Goal: Task Accomplishment & Management: Manage account settings

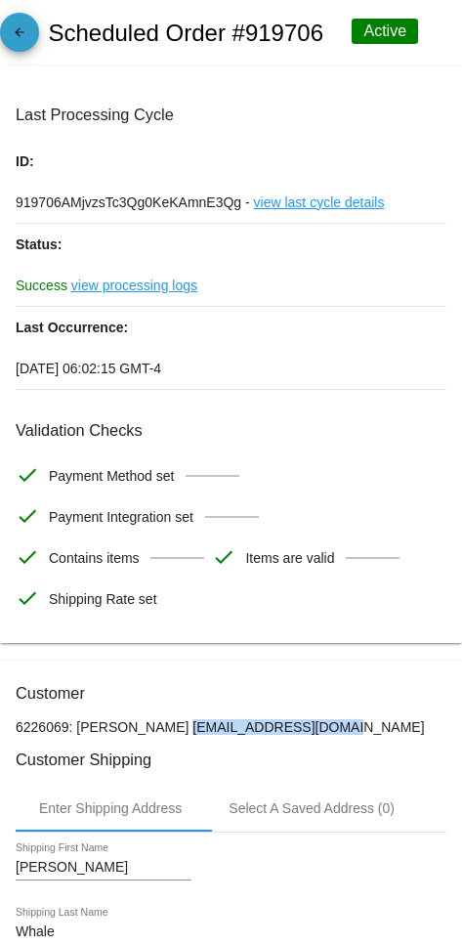
click at [20, 45] on mat-icon "arrow_back" at bounding box center [19, 36] width 23 height 23
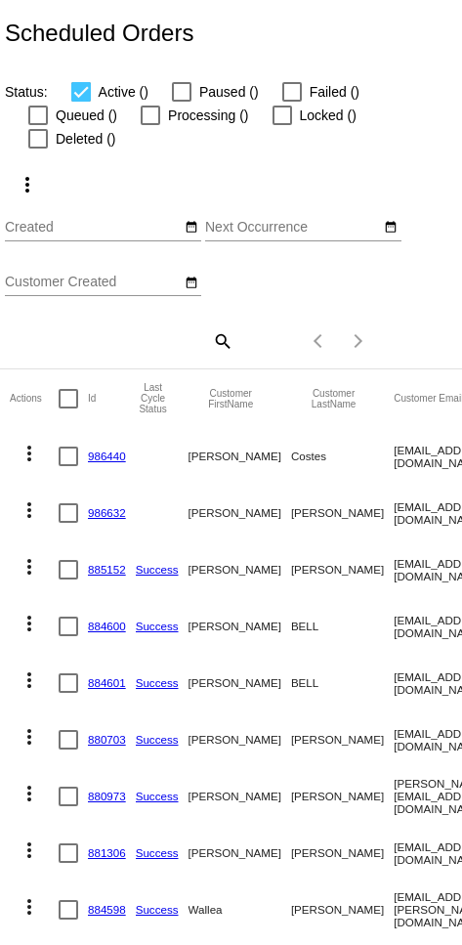
click at [212, 325] on mat-icon "search" at bounding box center [221, 340] width 23 height 30
click at [100, 330] on input "Search" at bounding box center [119, 338] width 229 height 16
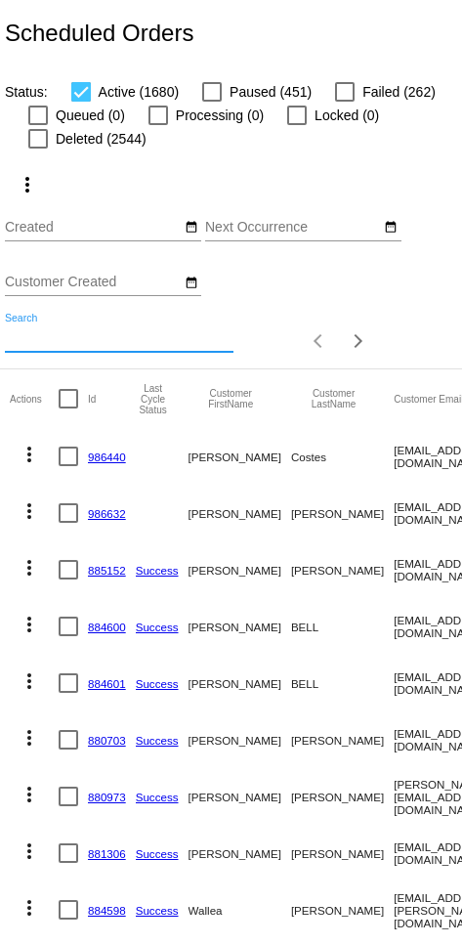
click at [73, 337] on input "Search" at bounding box center [119, 338] width 229 height 16
paste input "[EMAIL_ADDRESS][DOMAIN_NAME]"
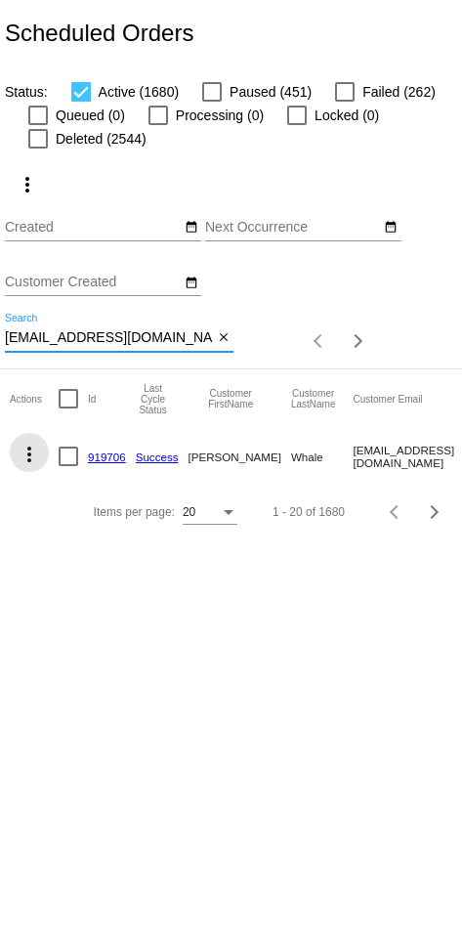
type input "[EMAIL_ADDRESS][DOMAIN_NAME]"
click at [24, 458] on mat-icon "more_vert" at bounding box center [29, 454] width 23 height 23
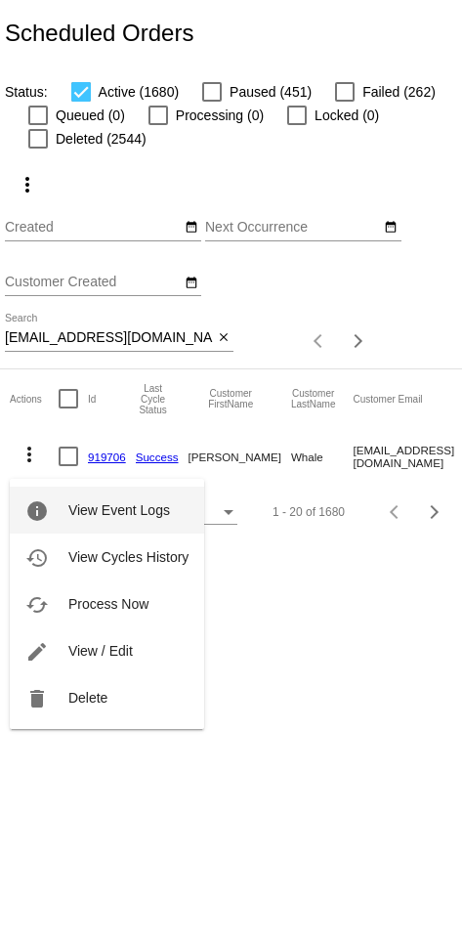
click at [83, 696] on span "Delete" at bounding box center [87, 698] width 39 height 16
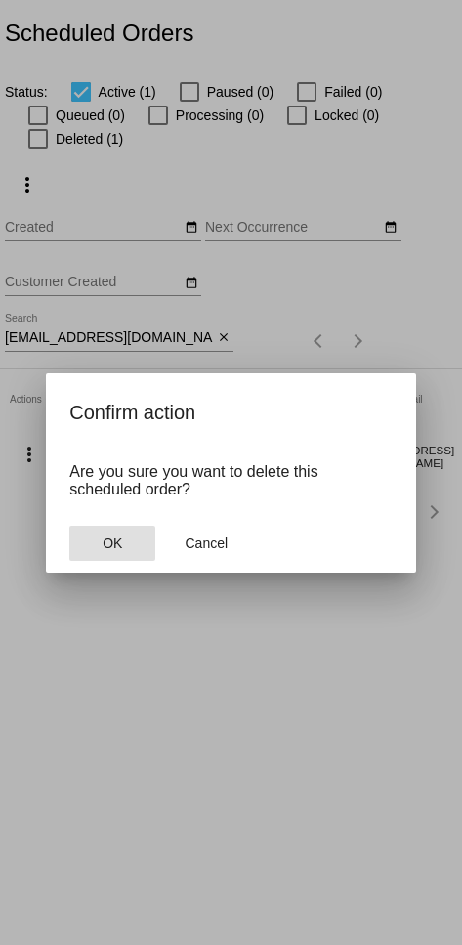
click at [120, 551] on span "OK" at bounding box center [113, 543] width 20 height 16
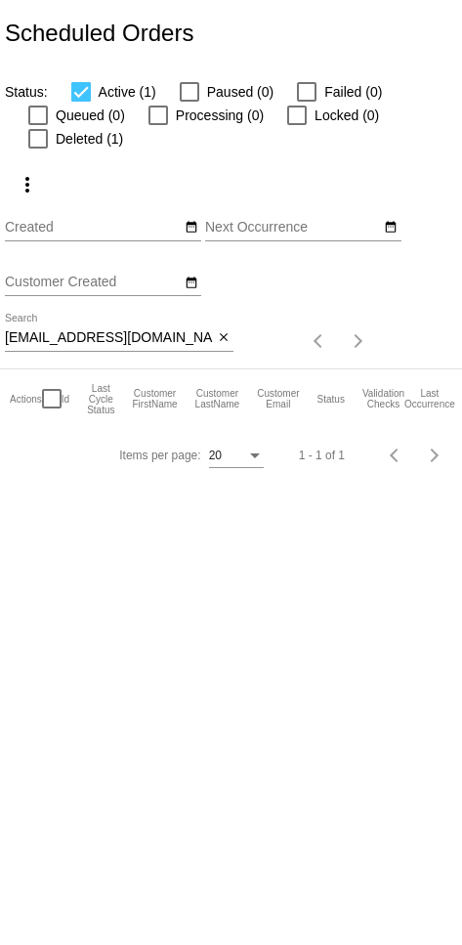
click at [212, 345] on mat-icon "close" at bounding box center [224, 338] width 14 height 16
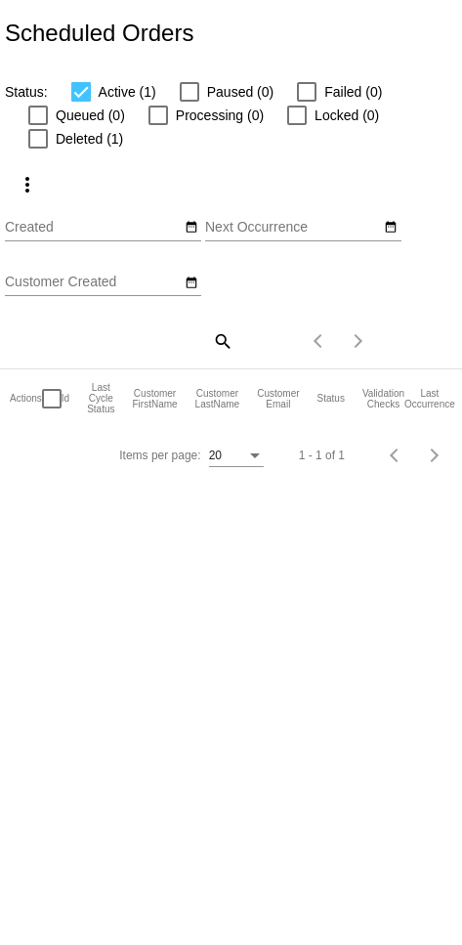
click at [212, 343] on mat-icon "search" at bounding box center [221, 340] width 23 height 30
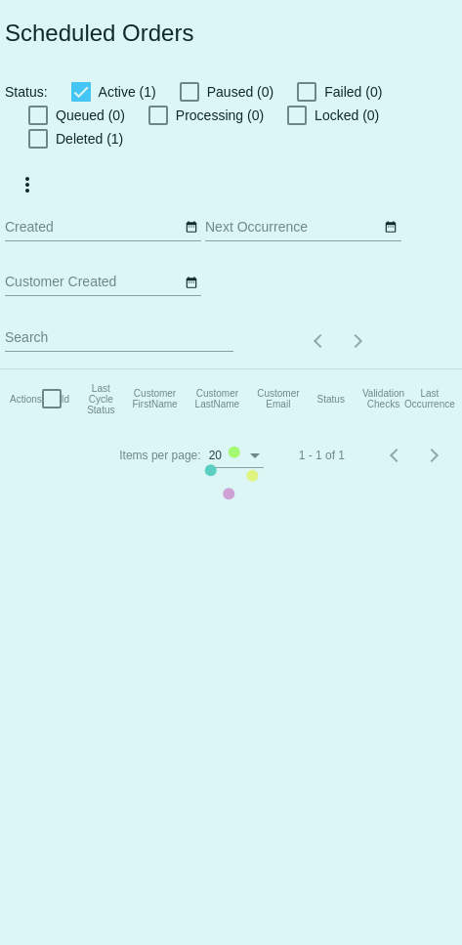
click at [107, 369] on mat-table "Actions Id Last Cycle Status Customer FirstName Customer LastName Customer Emai…" at bounding box center [425, 398] width 850 height 59
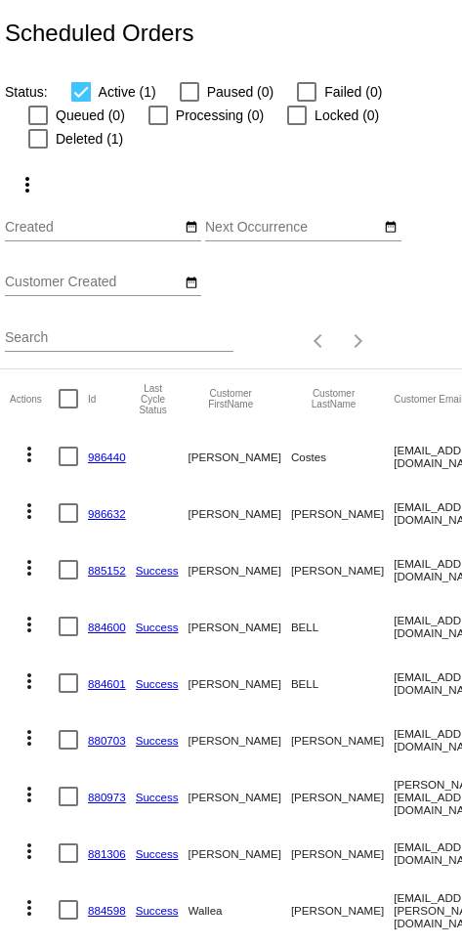
click at [117, 346] on input "Search" at bounding box center [119, 338] width 229 height 16
click at [96, 346] on input "Search" at bounding box center [119, 338] width 229 height 16
paste input "[PERSON_NAME]"
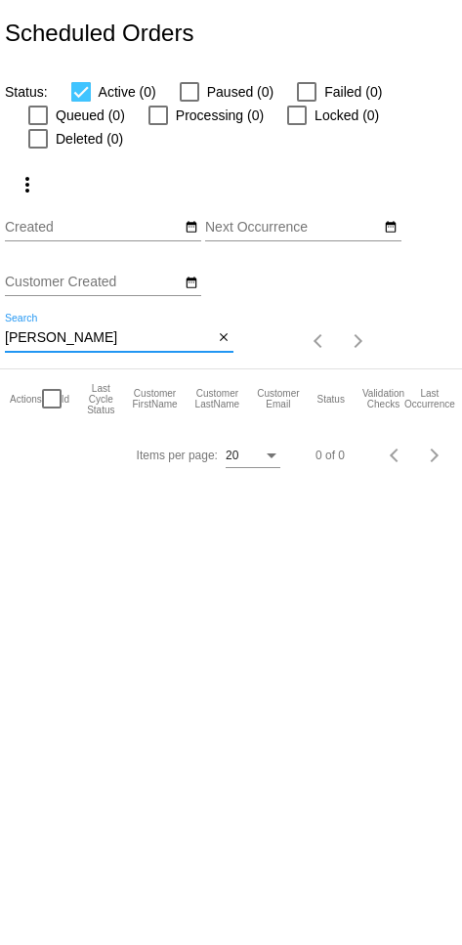
type input "[PERSON_NAME]"
click at [212, 344] on mat-icon "close" at bounding box center [224, 338] width 14 height 16
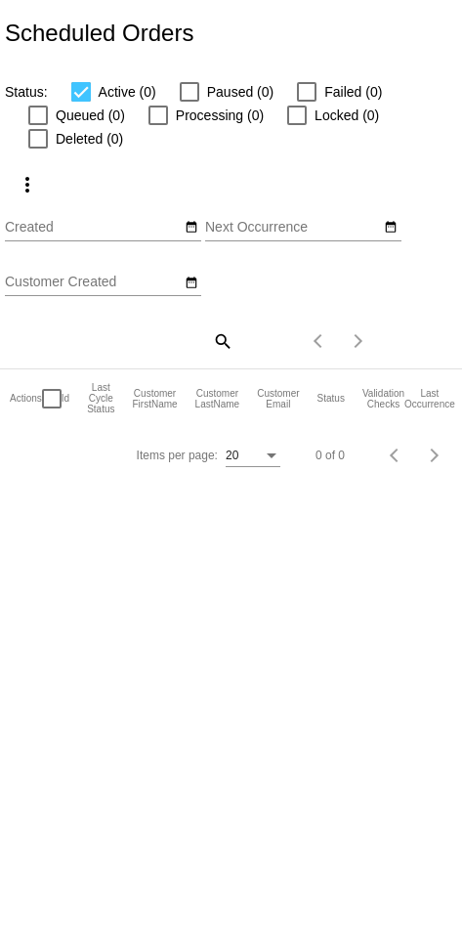
click at [212, 344] on mat-icon "search" at bounding box center [221, 340] width 23 height 30
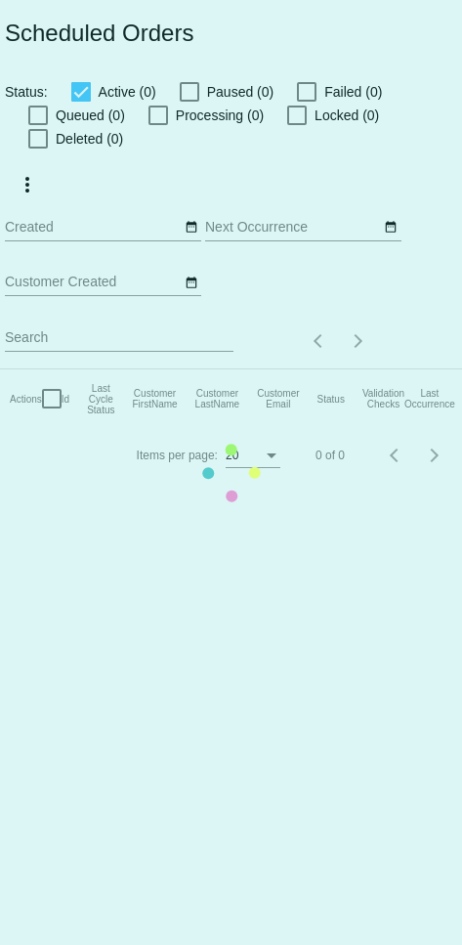
click at [114, 369] on mat-table "Actions Id Last Cycle Status Customer FirstName Customer LastName Customer Emai…" at bounding box center [425, 398] width 850 height 59
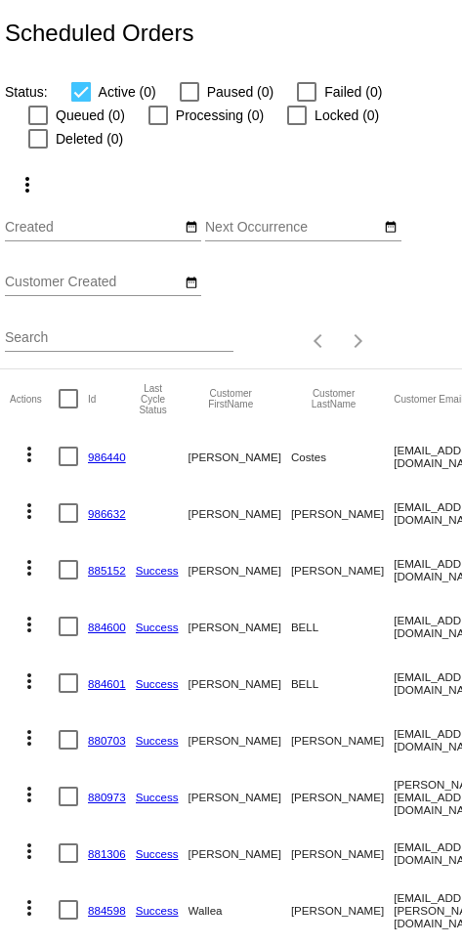
click at [137, 338] on input "Search" at bounding box center [119, 338] width 229 height 16
click at [119, 339] on input "Search" at bounding box center [119, 338] width 229 height 16
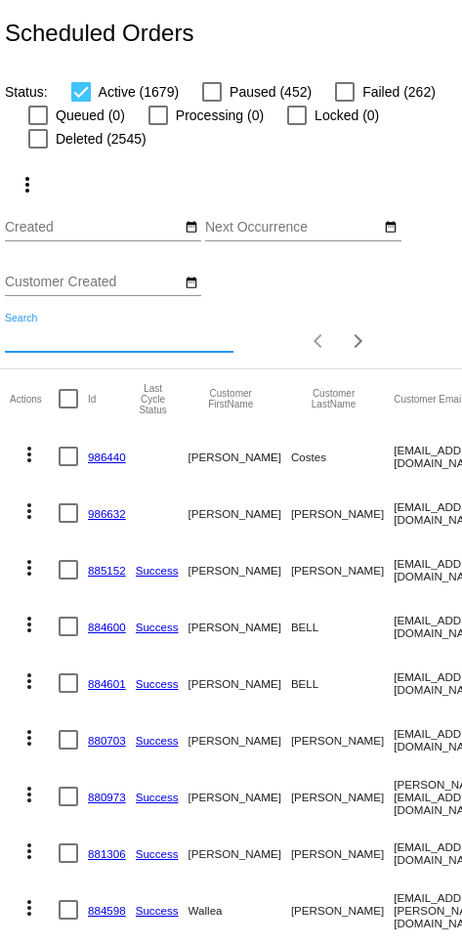
paste input "[EMAIL_ADDRESS][DOMAIN_NAME]"
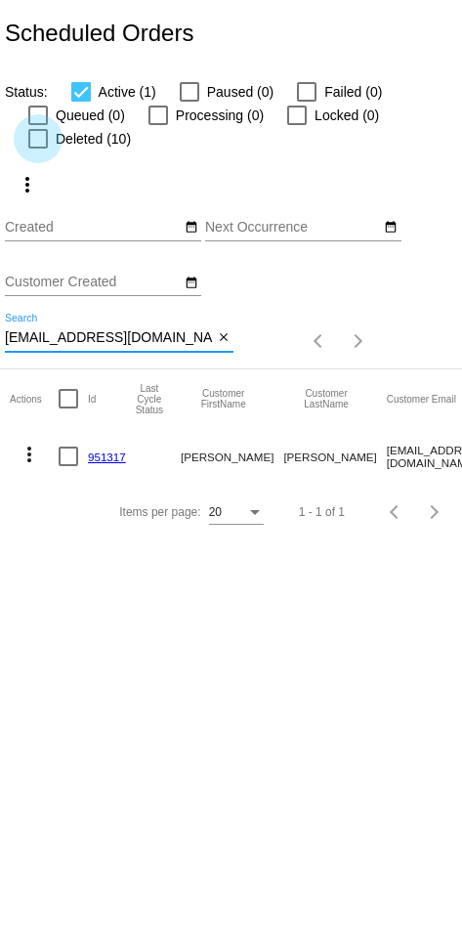
type input "Julesdianne@gmail.com"
click at [30, 150] on label "Deleted (10)" at bounding box center [79, 138] width 103 height 23
click at [37, 150] on input "Deleted (10)" at bounding box center [37, 149] width 1 height 1
checkbox input "true"
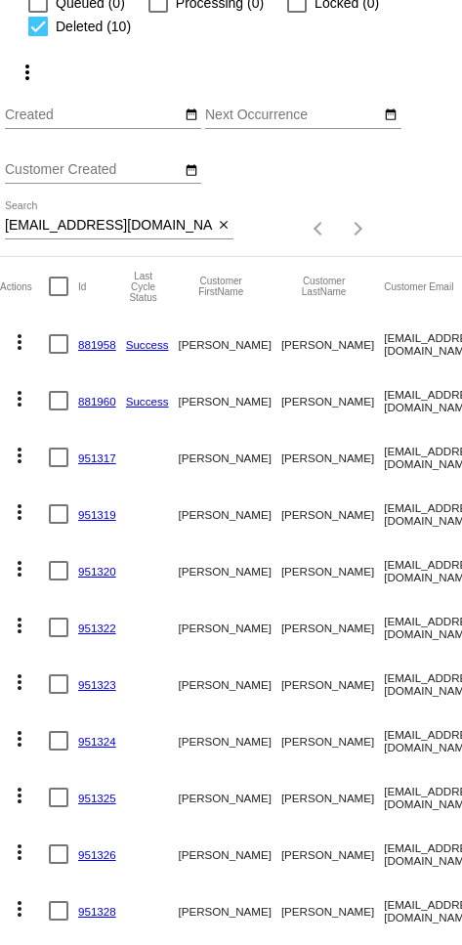
scroll to position [0, 4]
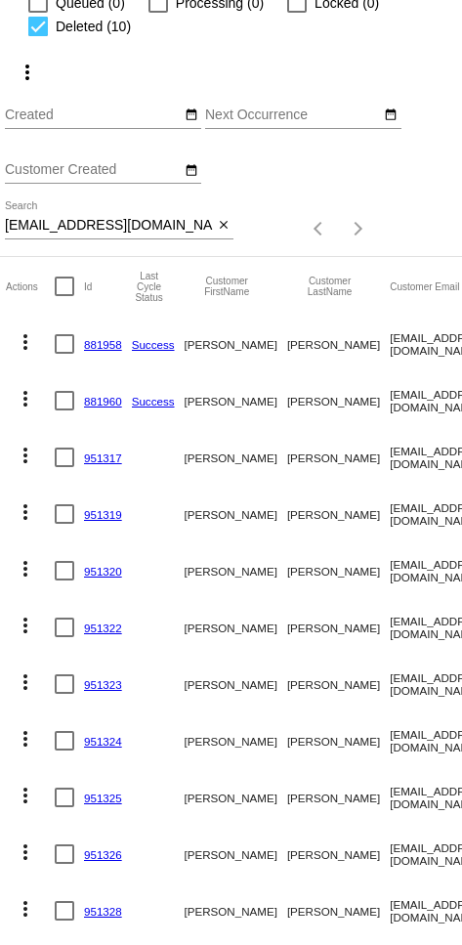
click at [31, 346] on mat-icon "more_vert" at bounding box center [25, 341] width 23 height 23
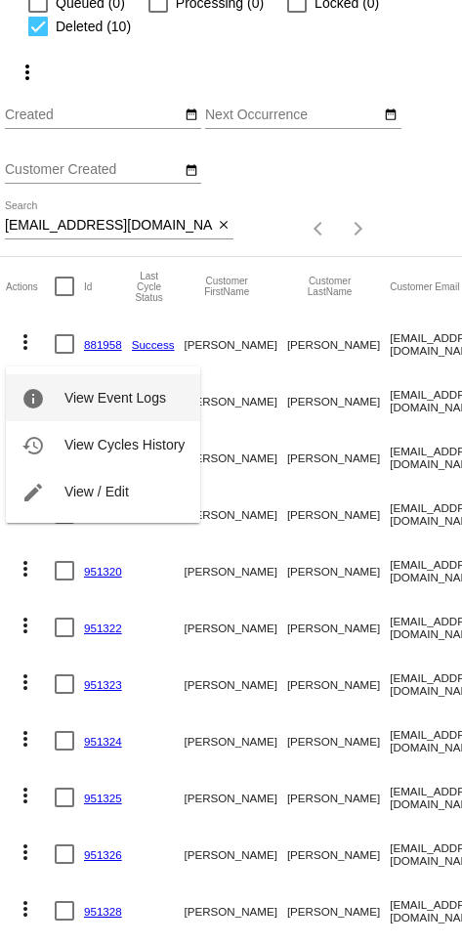
click at [150, 401] on span "View Event Logs" at bounding box center [115, 398] width 102 height 16
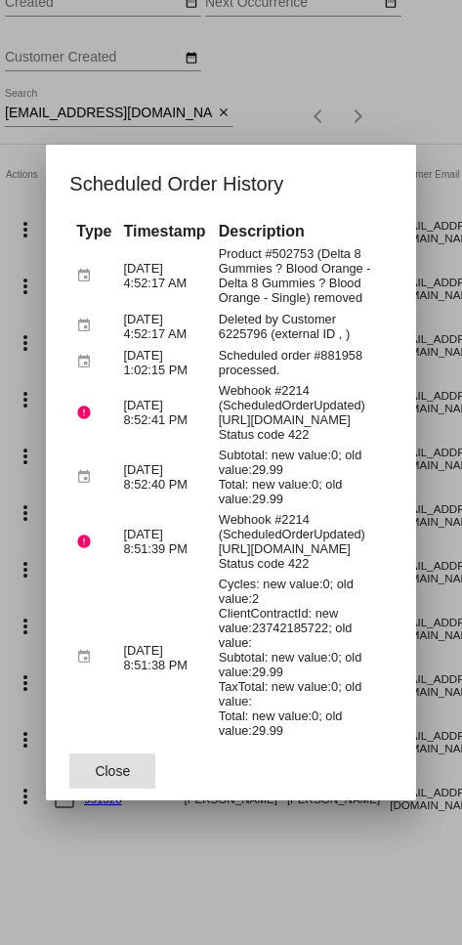
click at [212, 344] on div at bounding box center [231, 472] width 462 height 945
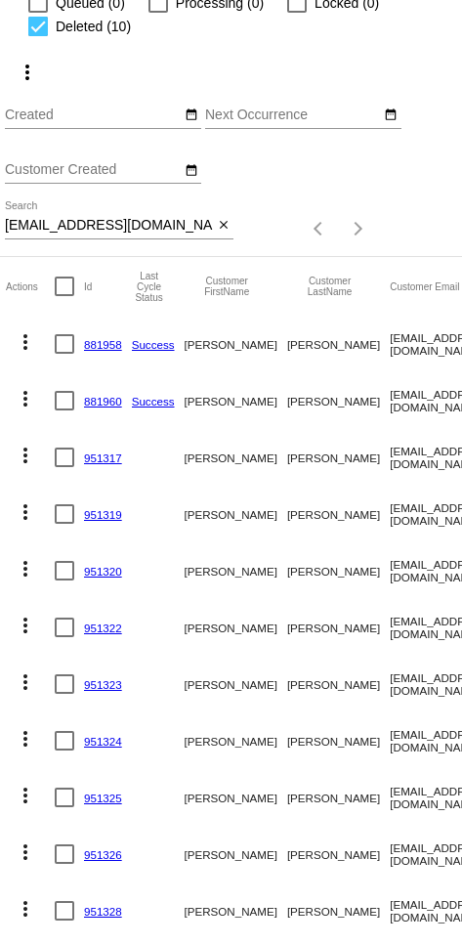
click at [27, 467] on mat-icon "more_vert" at bounding box center [25, 455] width 23 height 23
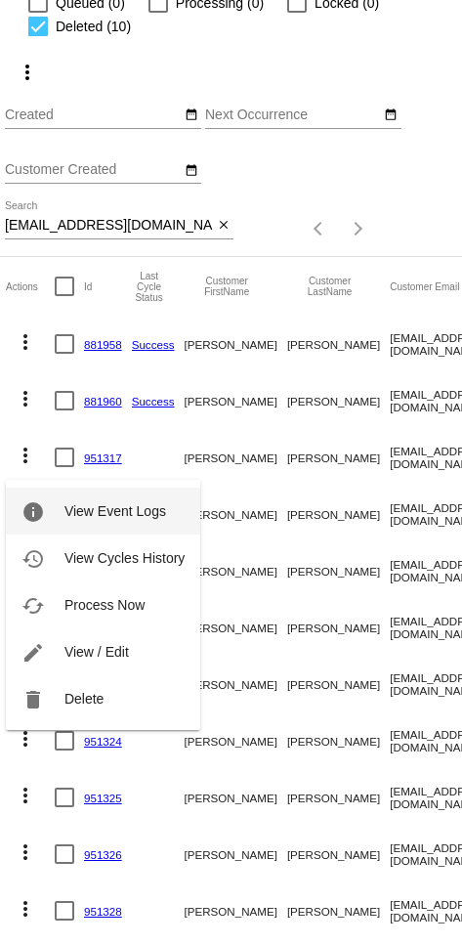
click at [143, 512] on span "View Event Logs" at bounding box center [115, 511] width 102 height 16
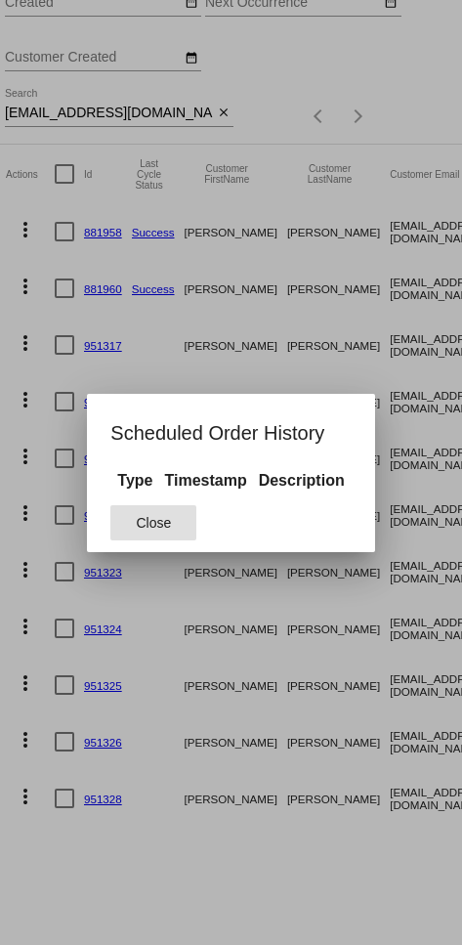
click at [212, 468] on table "Type Timestamp Description" at bounding box center [230, 480] width 240 height 25
click at [212, 423] on div at bounding box center [231, 472] width 462 height 945
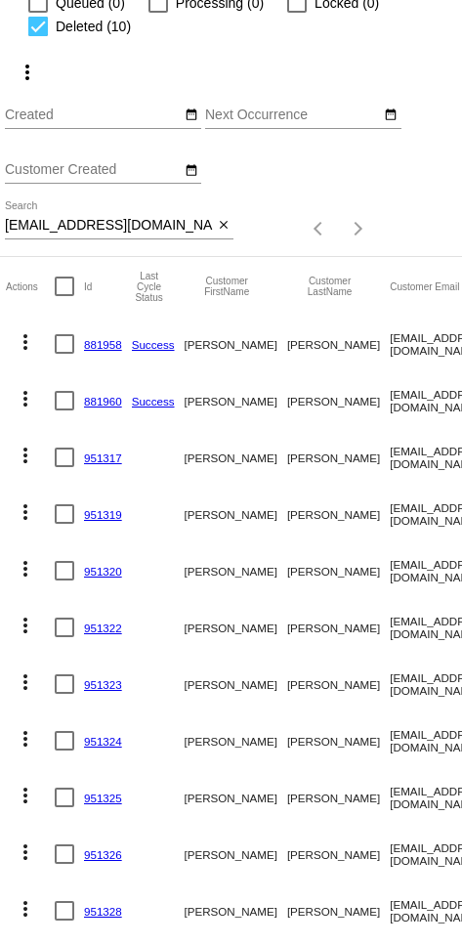
click at [23, 460] on mat-icon "more_vert" at bounding box center [25, 455] width 23 height 23
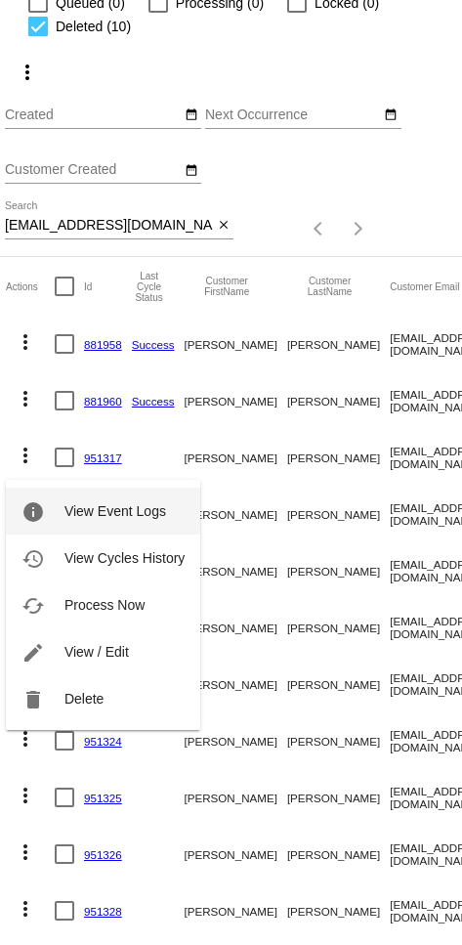
click at [152, 511] on span "View Event Logs" at bounding box center [115, 511] width 102 height 16
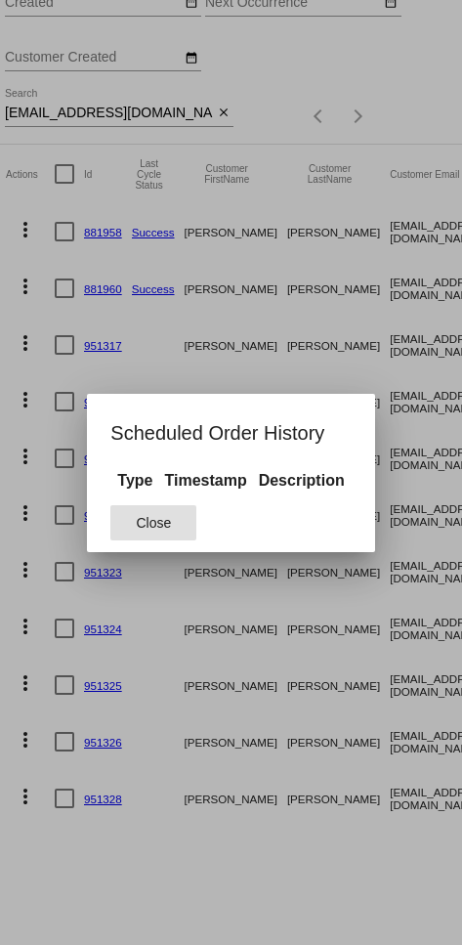
click at [191, 515] on button "Close" at bounding box center [153, 522] width 86 height 35
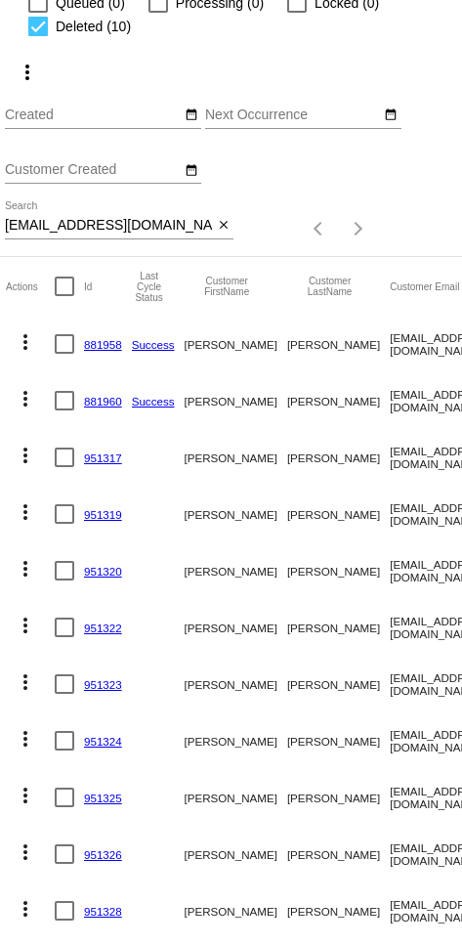
click at [23, 514] on mat-icon "more_vert" at bounding box center [25, 511] width 23 height 23
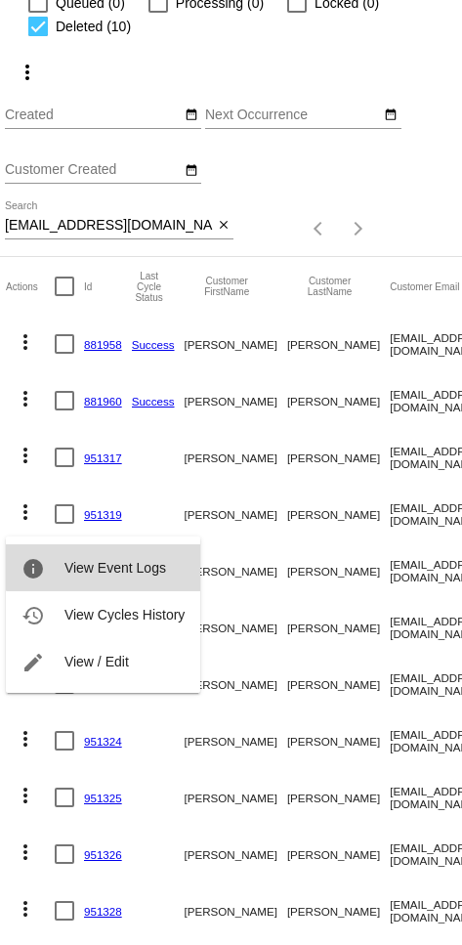
click at [129, 562] on span "View Event Logs" at bounding box center [115, 568] width 102 height 16
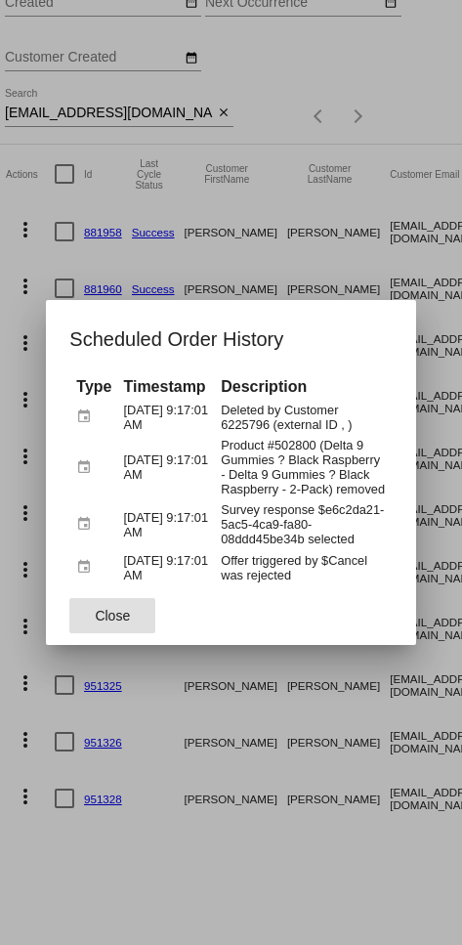
click at [212, 715] on div at bounding box center [231, 472] width 462 height 945
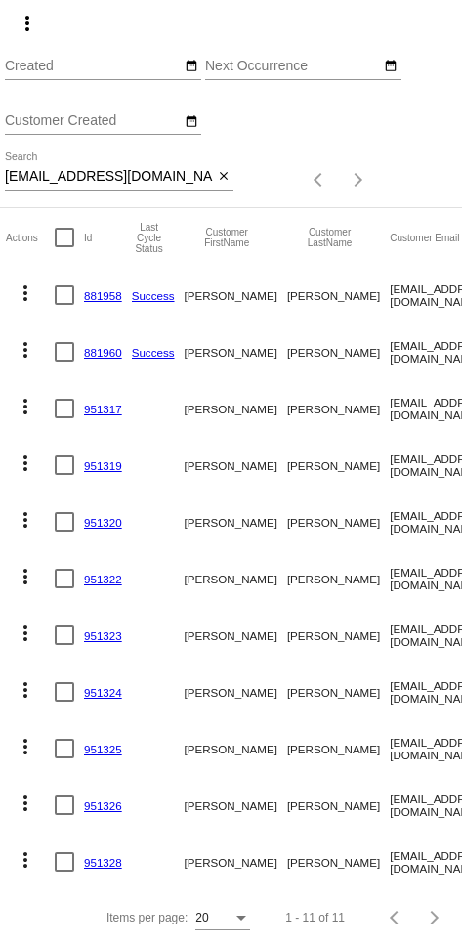
scroll to position [170, 0]
click at [24, 514] on mat-icon "more_vert" at bounding box center [25, 519] width 23 height 23
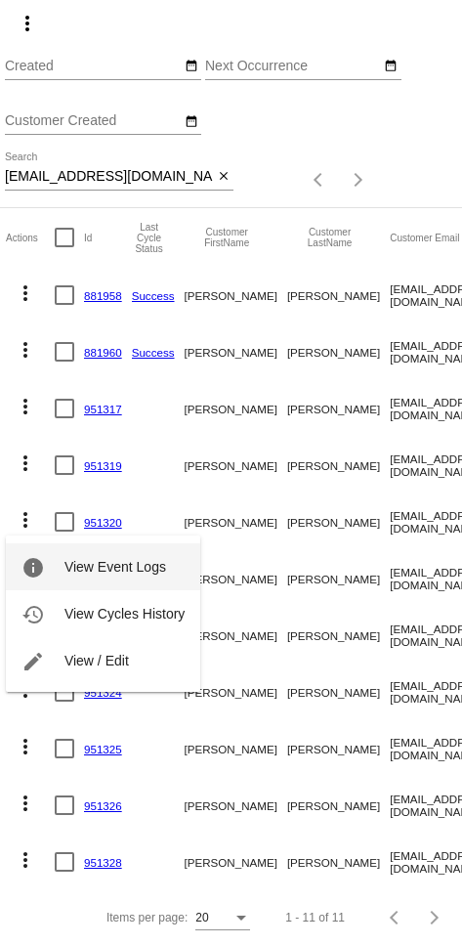
click at [120, 559] on span "View Event Logs" at bounding box center [115, 567] width 102 height 16
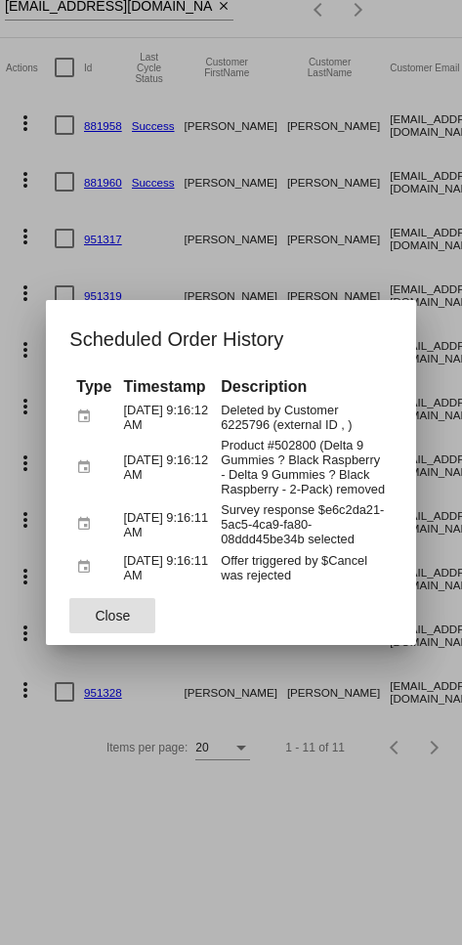
click at [212, 666] on div at bounding box center [231, 472] width 462 height 945
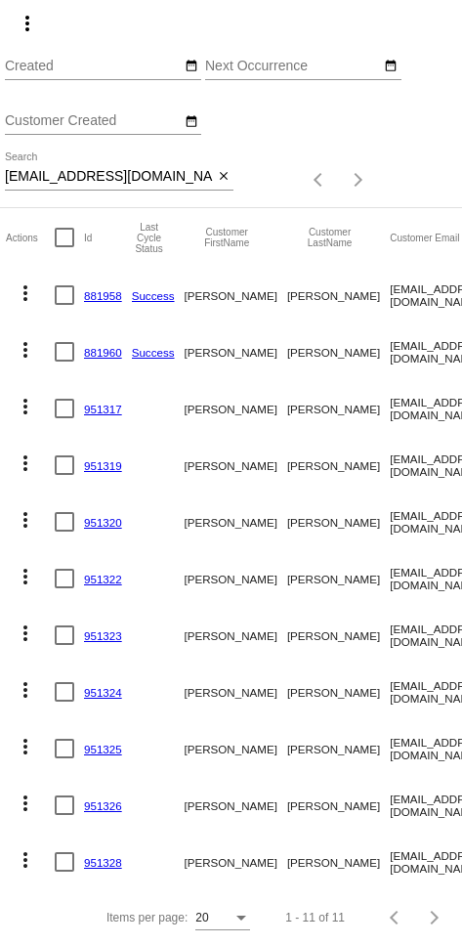
click at [19, 637] on mat-icon "more_vert" at bounding box center [25, 632] width 23 height 23
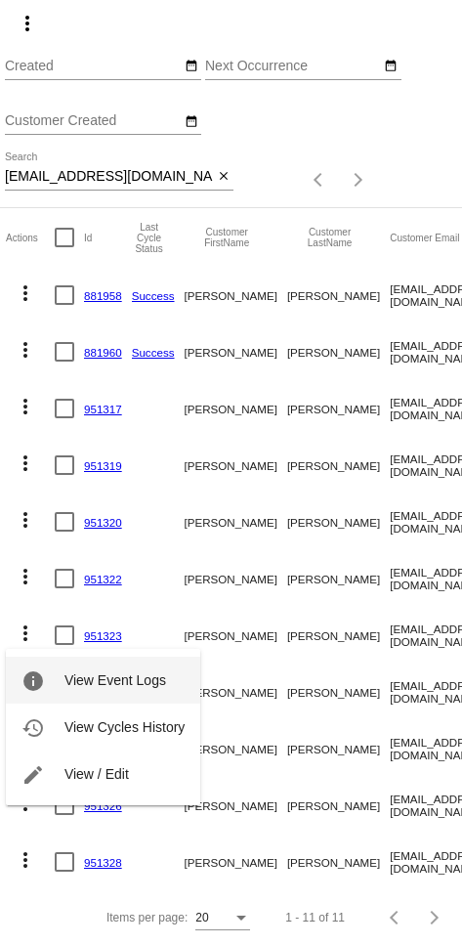
click at [148, 681] on span "View Event Logs" at bounding box center [115, 680] width 102 height 16
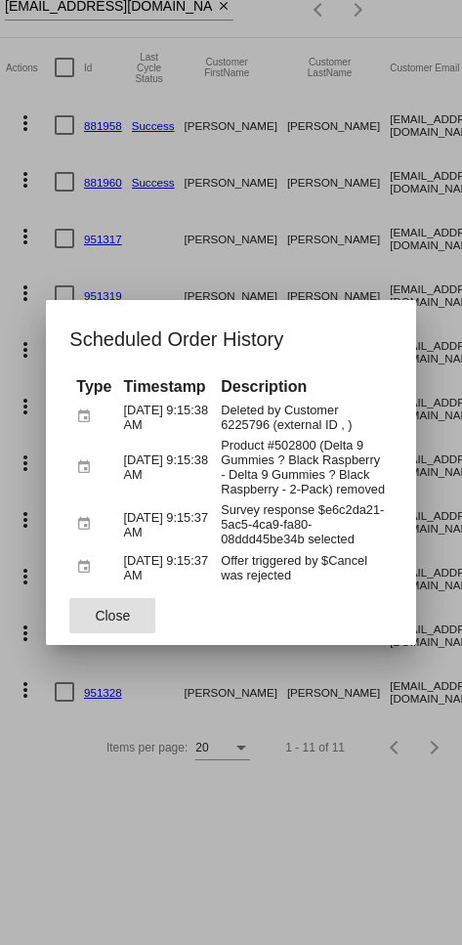
click at [212, 701] on div at bounding box center [231, 472] width 462 height 945
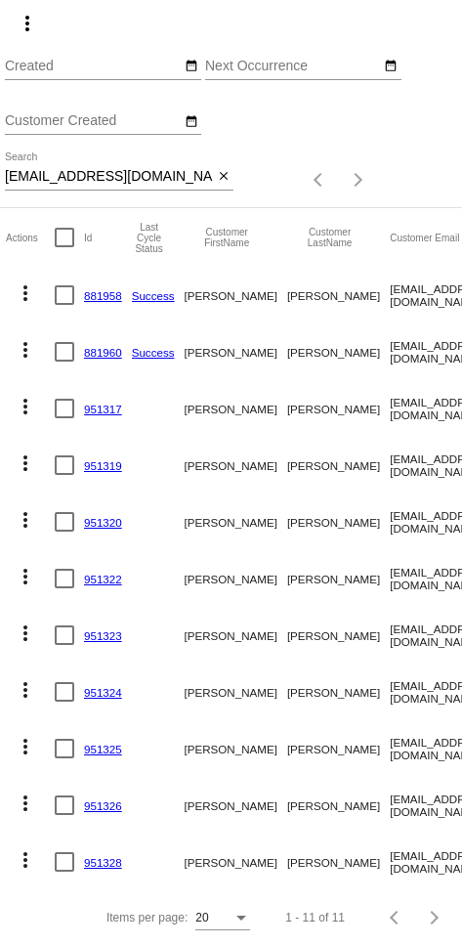
click at [21, 689] on mat-icon "more_vert" at bounding box center [25, 689] width 23 height 23
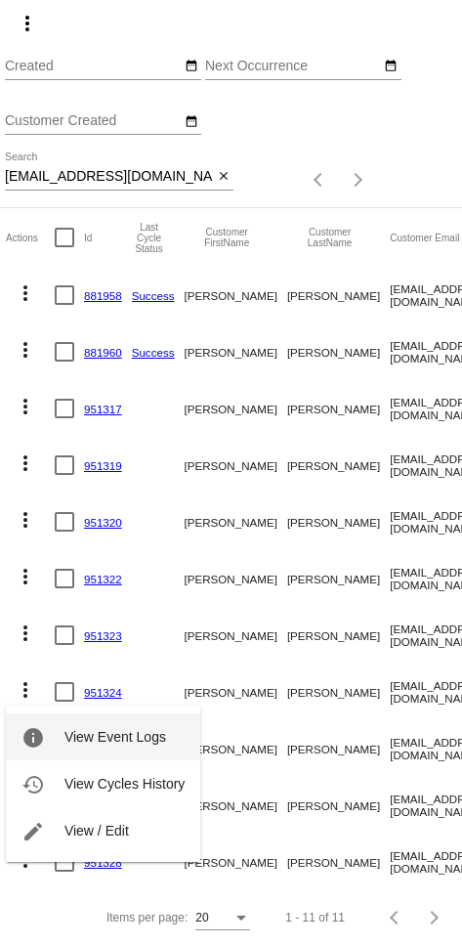
click at [157, 745] on button "info View Event Logs" at bounding box center [103, 736] width 194 height 47
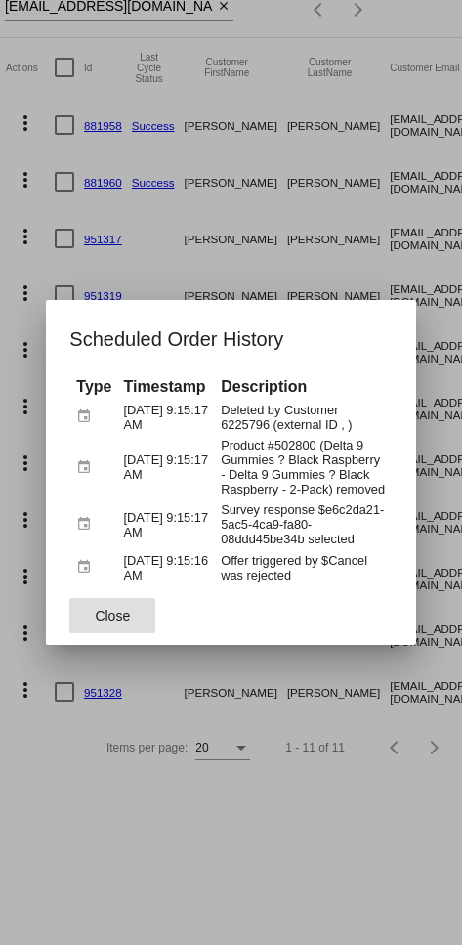
click at [212, 784] on div at bounding box center [231, 472] width 462 height 945
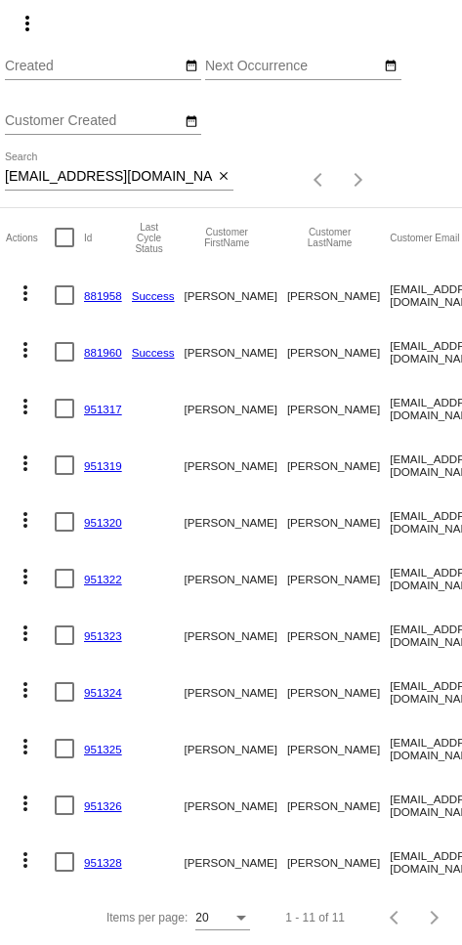
click at [23, 689] on mat-icon "more_vert" at bounding box center [25, 689] width 23 height 23
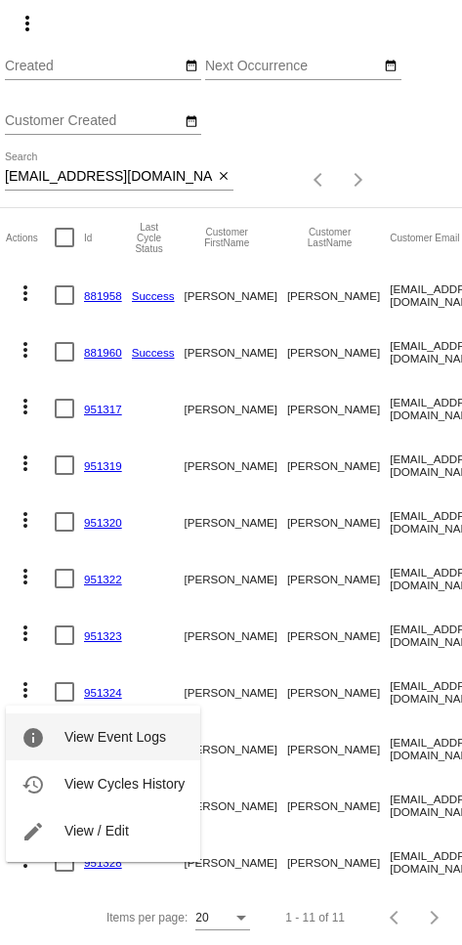
click at [212, 729] on div at bounding box center [231, 472] width 462 height 945
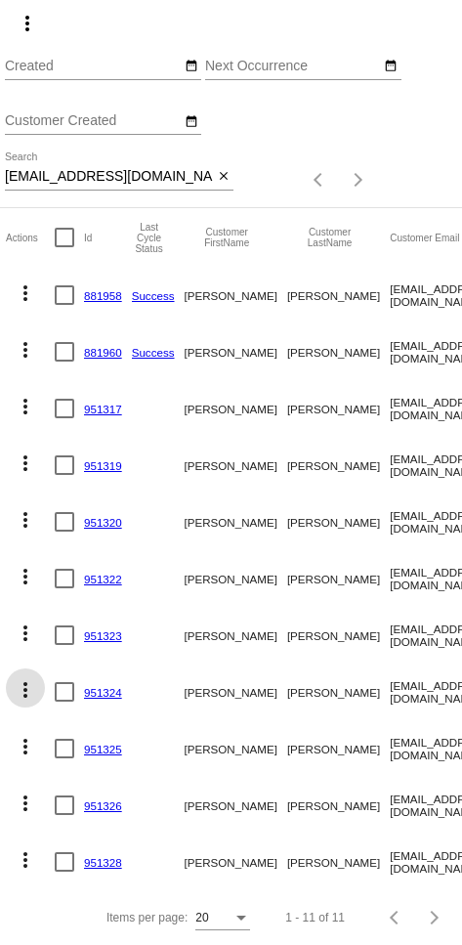
click at [32, 854] on mat-icon "more_vert" at bounding box center [25, 859] width 23 height 23
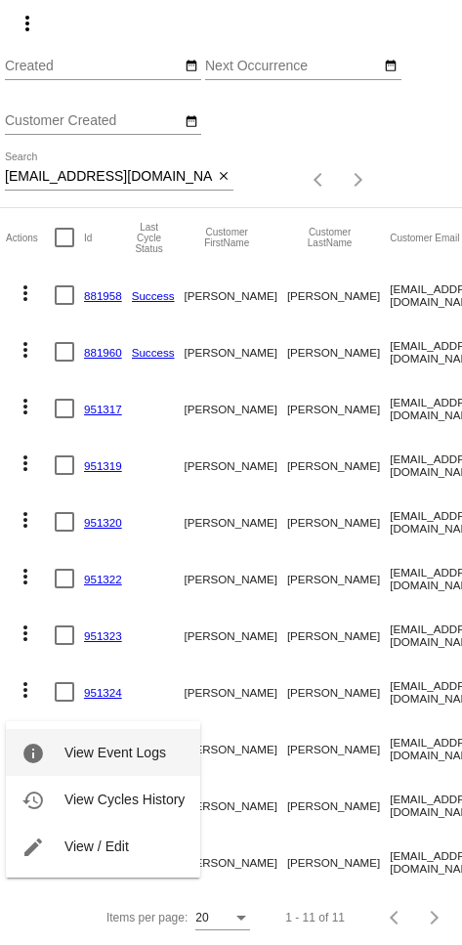
click at [136, 747] on span "View Event Logs" at bounding box center [115, 753] width 102 height 16
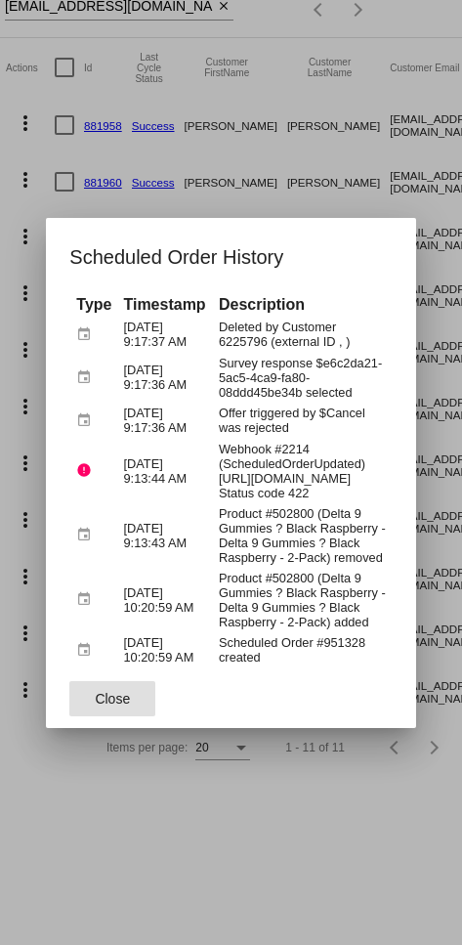
scroll to position [0, 0]
click at [152, 829] on div at bounding box center [231, 472] width 462 height 945
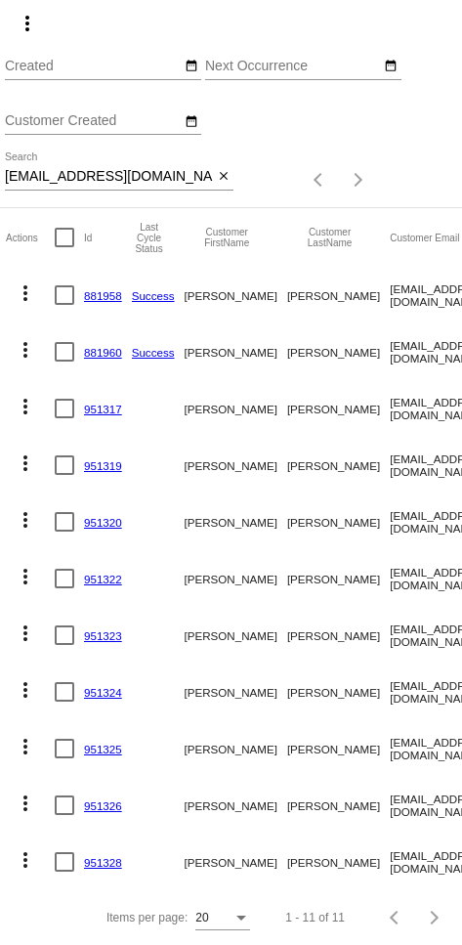
click at [22, 614] on button "more_vert" at bounding box center [25, 631] width 39 height 39
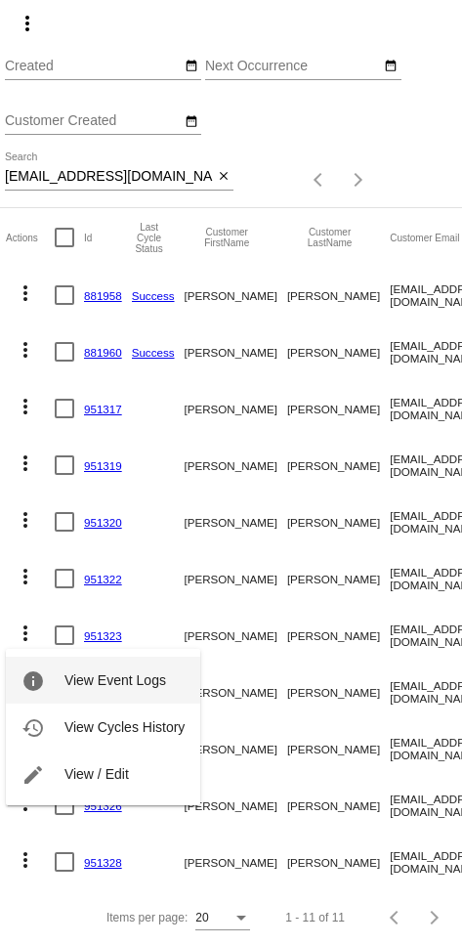
click at [128, 672] on span "View Event Logs" at bounding box center [115, 680] width 102 height 16
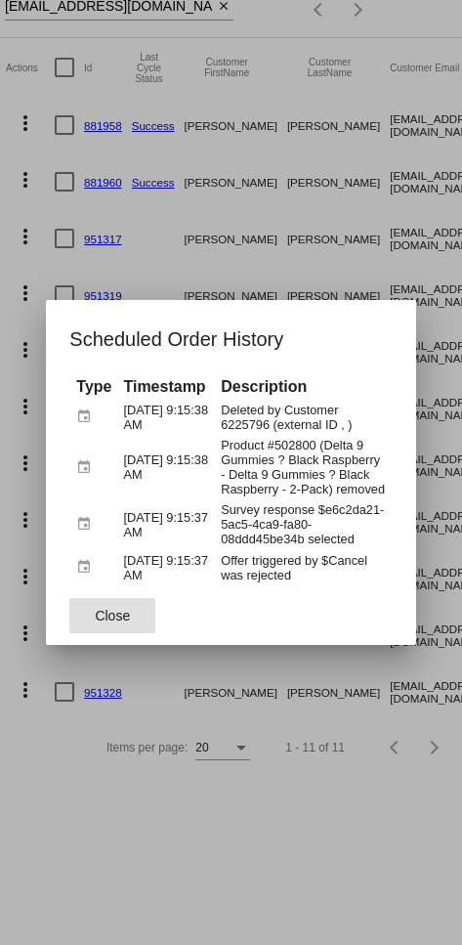
click at [168, 815] on div at bounding box center [231, 472] width 462 height 945
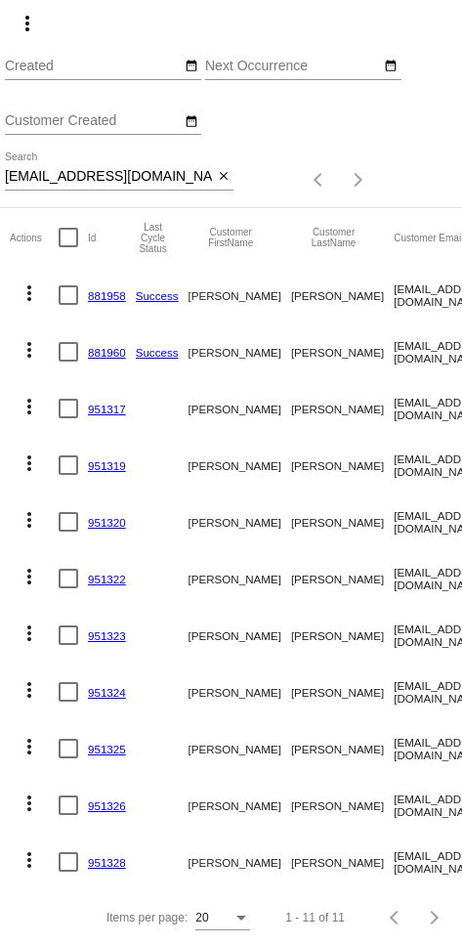
click at [29, 455] on mat-icon "more_vert" at bounding box center [29, 462] width 23 height 23
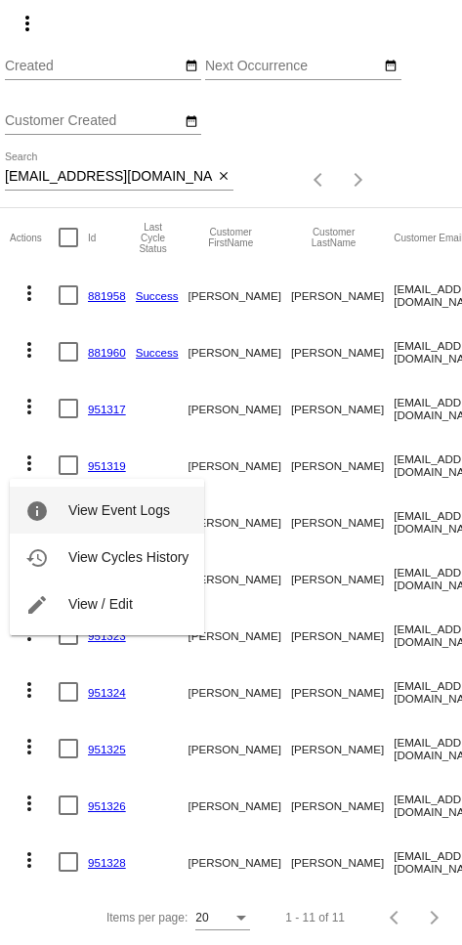
click at [139, 508] on span "View Event Logs" at bounding box center [119, 510] width 102 height 16
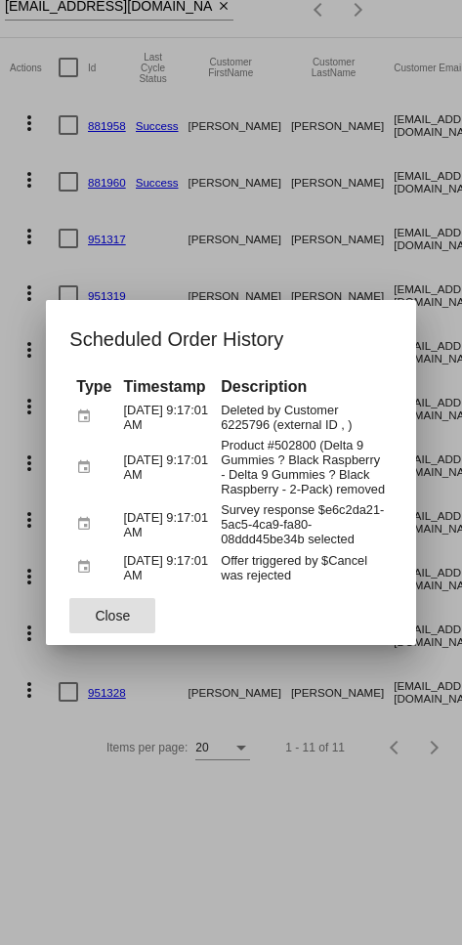
click at [115, 836] on div at bounding box center [231, 472] width 462 height 945
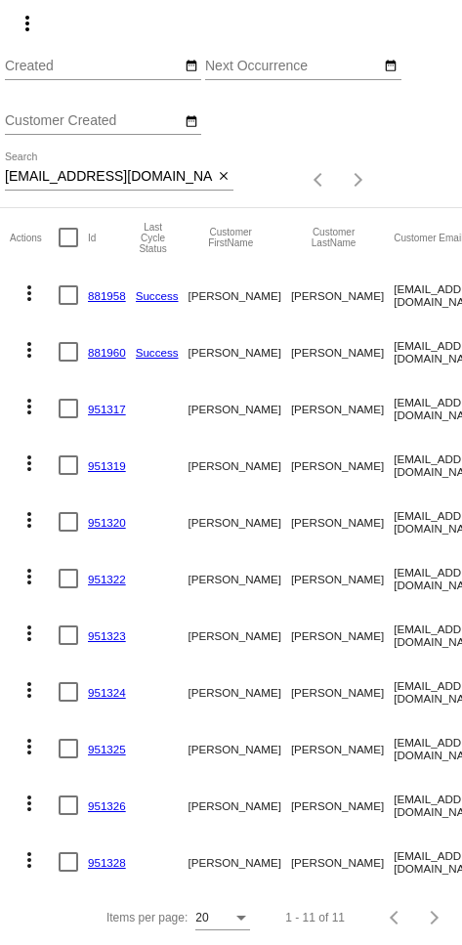
click at [23, 525] on mat-icon "more_vert" at bounding box center [29, 519] width 23 height 23
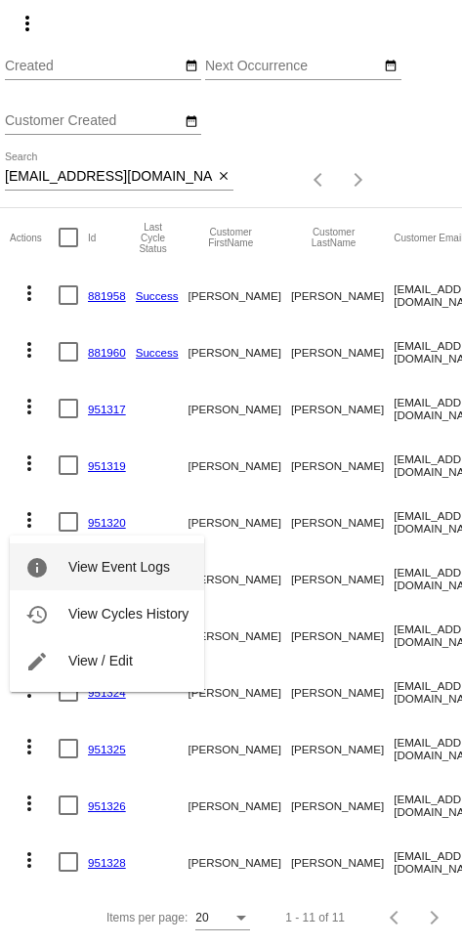
click at [111, 569] on span "View Event Logs" at bounding box center [119, 567] width 102 height 16
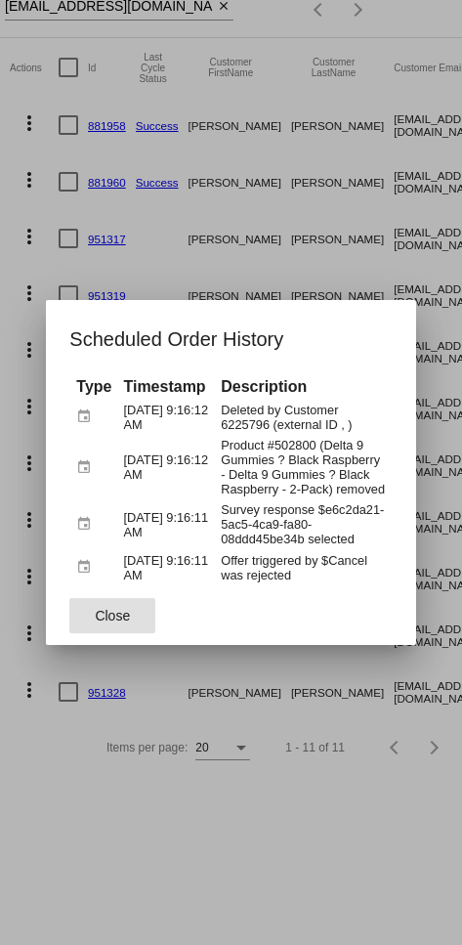
scroll to position [90, 0]
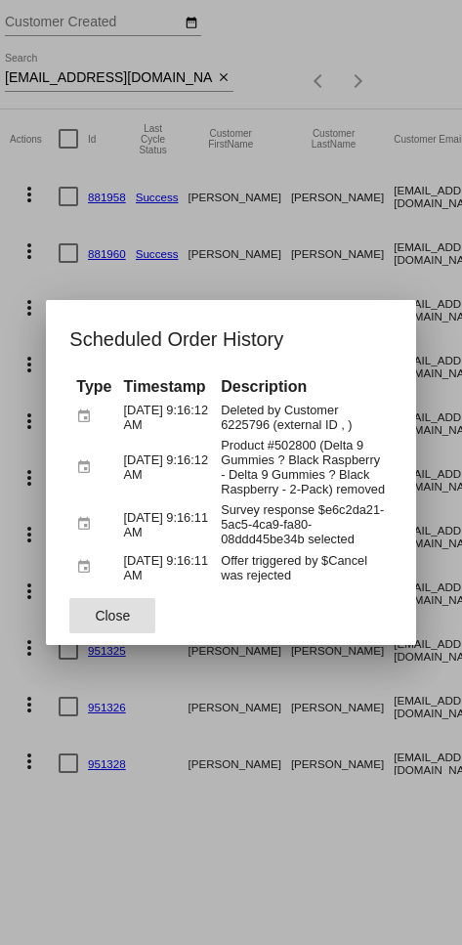
click at [119, 612] on button "Close" at bounding box center [112, 615] width 86 height 35
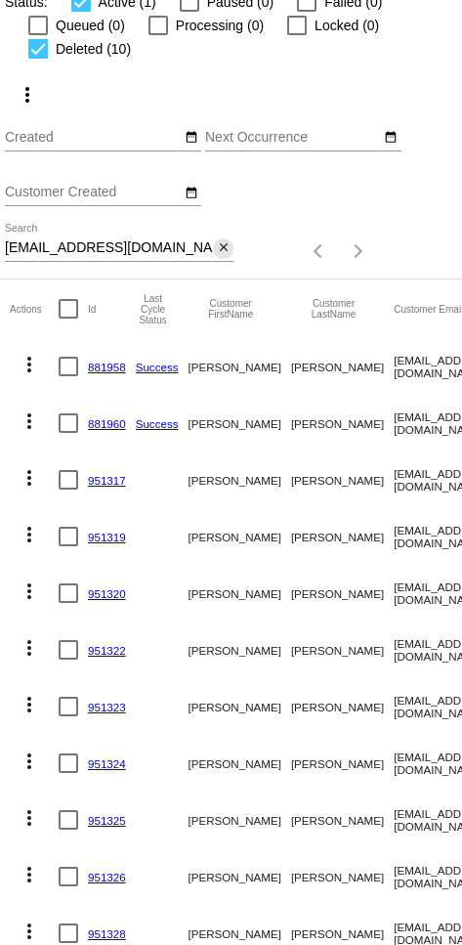
click at [212, 255] on mat-icon "close" at bounding box center [224, 248] width 14 height 16
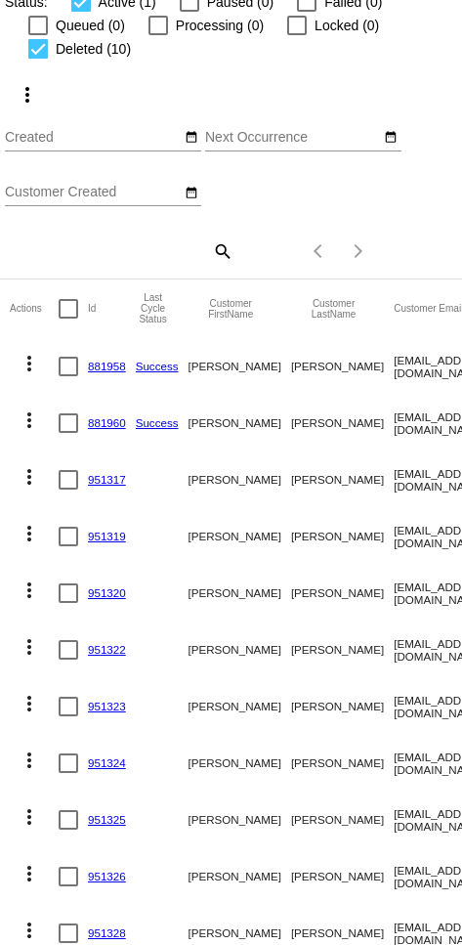
click at [212, 255] on mat-icon "search" at bounding box center [221, 250] width 23 height 30
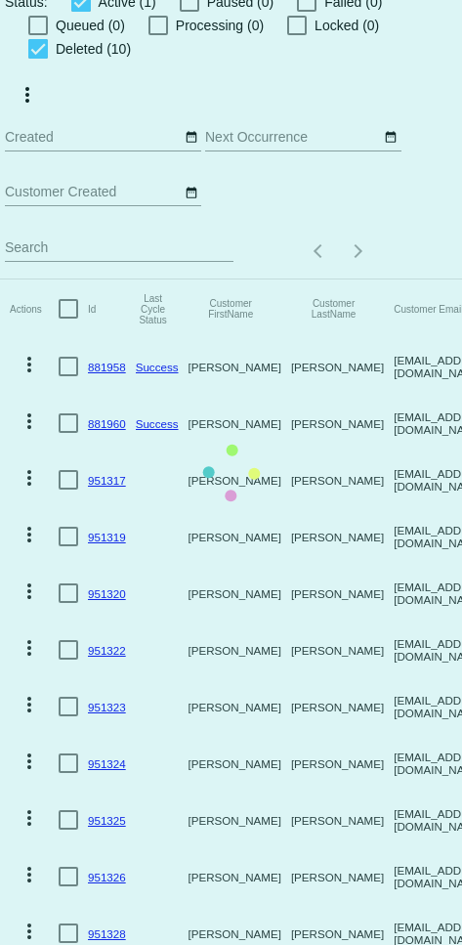
click at [136, 279] on mat-table "Actions Id Last Cycle Status Customer FirstName Customer LastName Customer Emai…" at bounding box center [425, 620] width 850 height 682
click at [160, 279] on mat-table "Actions Id Last Cycle Status Customer FirstName Customer LastName Customer Emai…" at bounding box center [425, 620] width 850 height 682
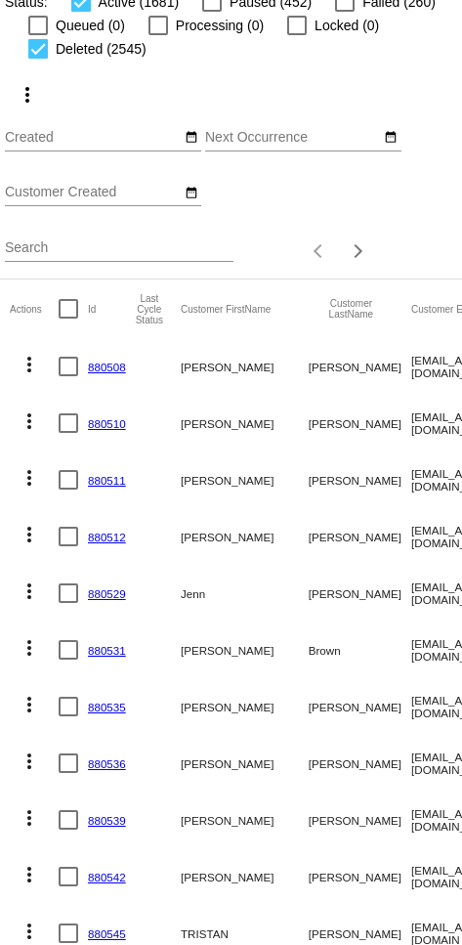
click at [158, 256] on input "Search" at bounding box center [119, 248] width 229 height 16
click at [115, 256] on input "Search" at bounding box center [119, 248] width 229 height 16
paste input "terrywilburn@gmail.com"
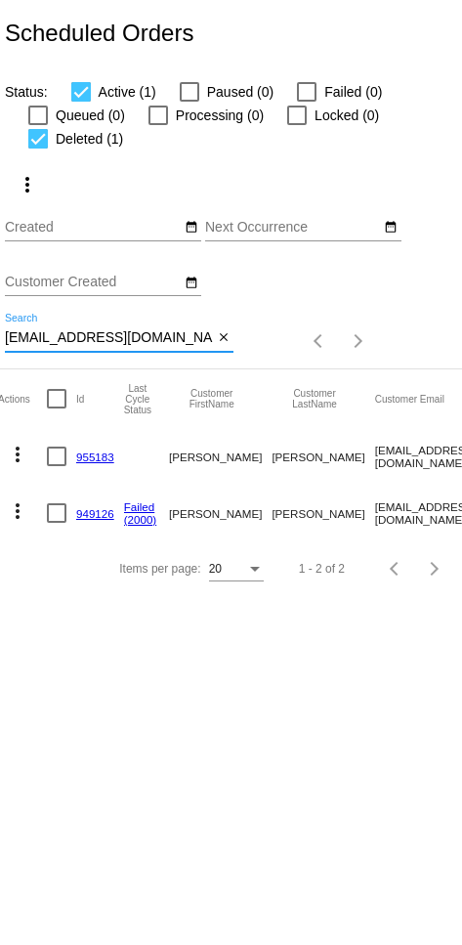
scroll to position [0, 7]
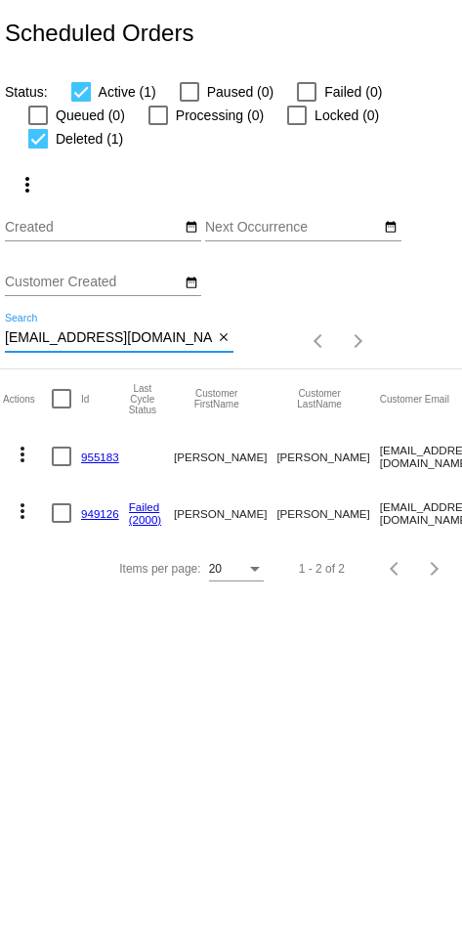
type input "terrywilburn@gmail.com"
click at [24, 466] on mat-icon "more_vert" at bounding box center [22, 454] width 23 height 23
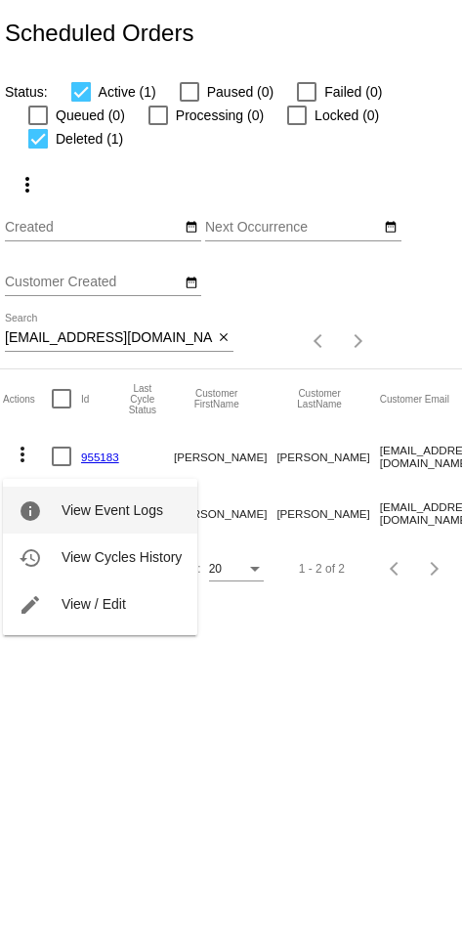
click at [143, 513] on span "View Event Logs" at bounding box center [113, 510] width 102 height 16
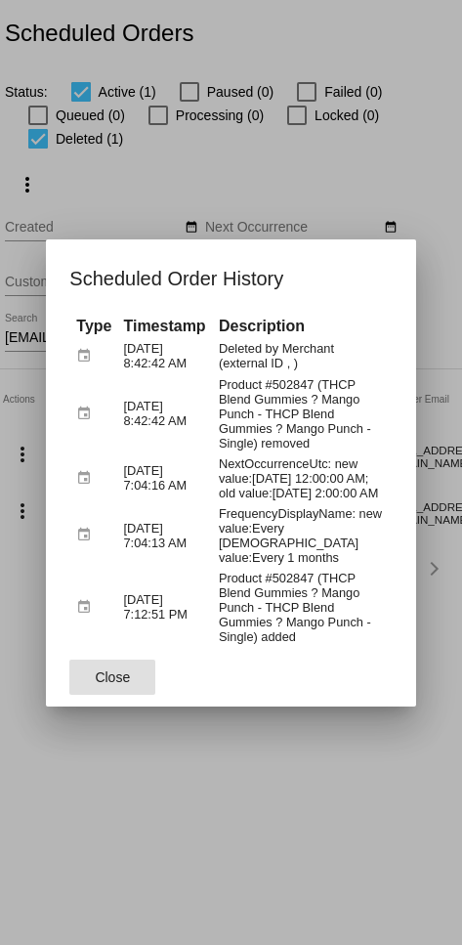
click at [142, 772] on div at bounding box center [231, 472] width 462 height 945
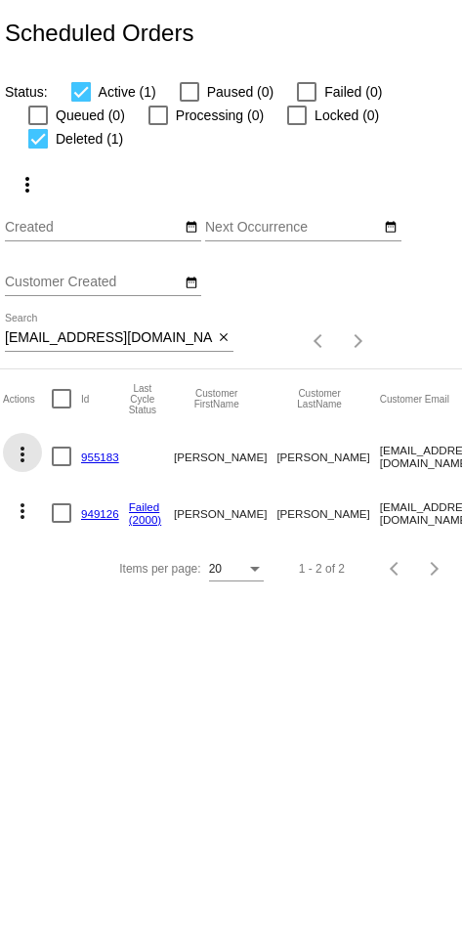
click at [21, 472] on button "more_vert" at bounding box center [22, 452] width 39 height 39
